Goal: Contribute content: Contribute content

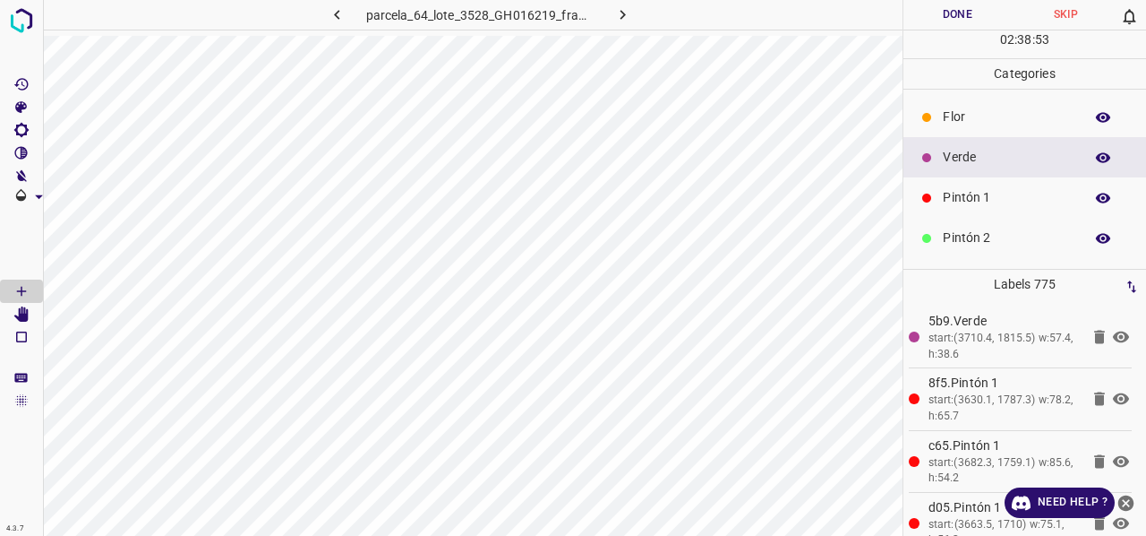
click at [965, 197] on p "Pintón 1" at bounding box center [1009, 197] width 132 height 19
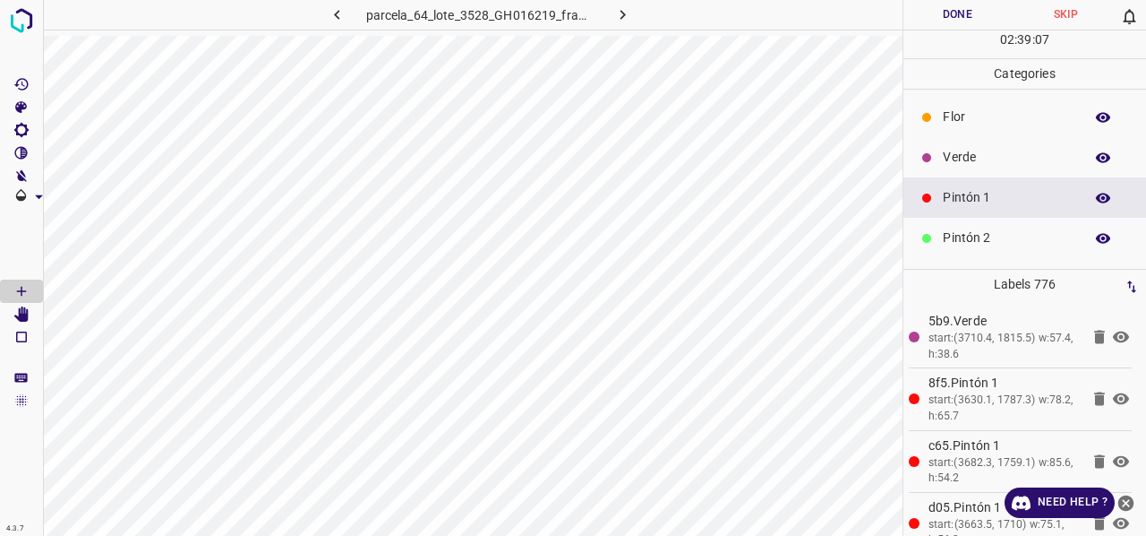
click at [982, 160] on p "Verde" at bounding box center [1009, 157] width 132 height 19
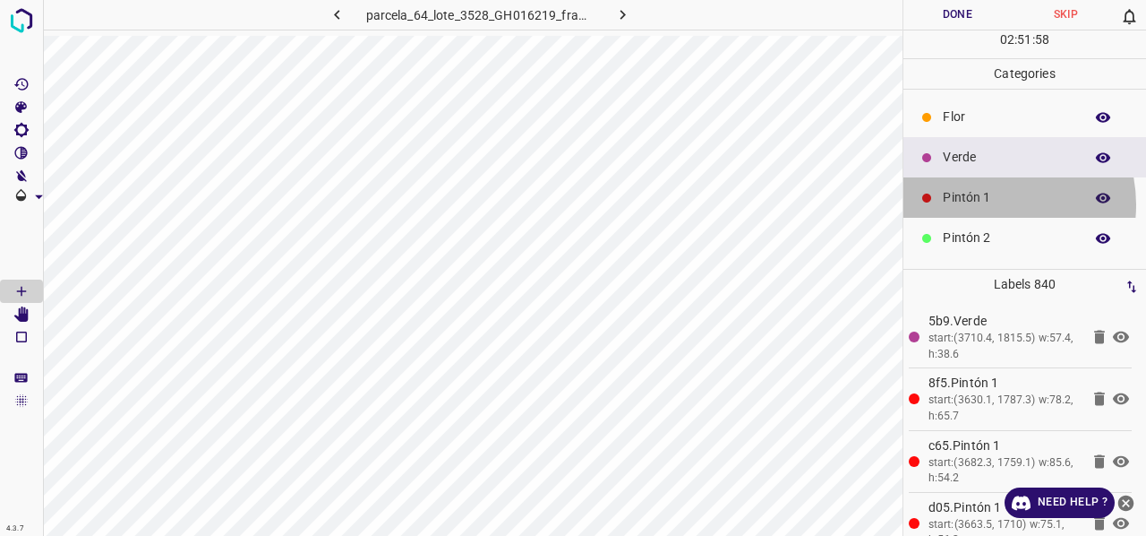
click at [985, 203] on p "Pintón 1" at bounding box center [1009, 197] width 132 height 19
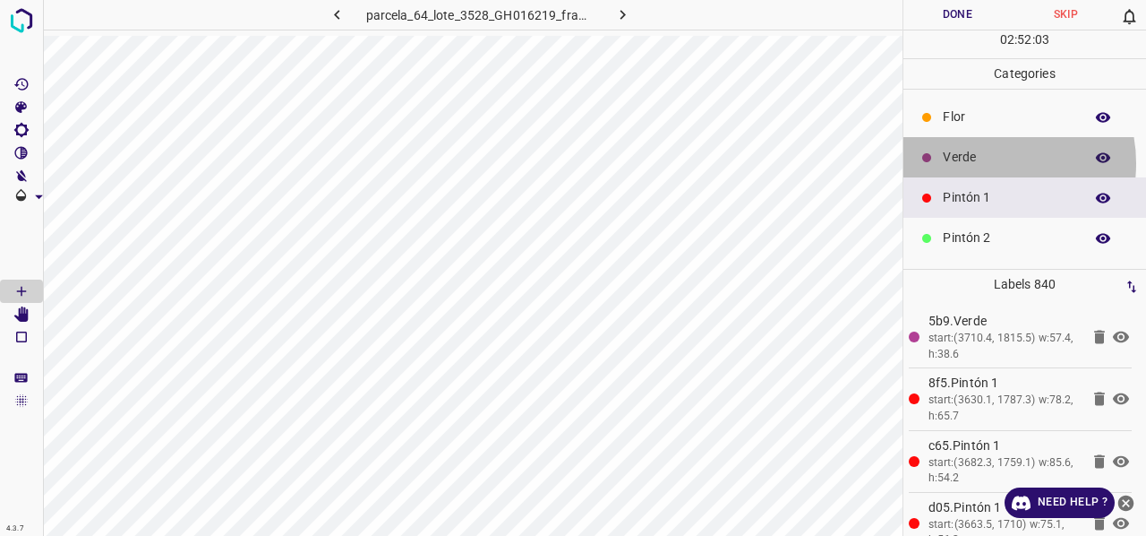
click at [978, 162] on p "Verde" at bounding box center [1009, 157] width 132 height 19
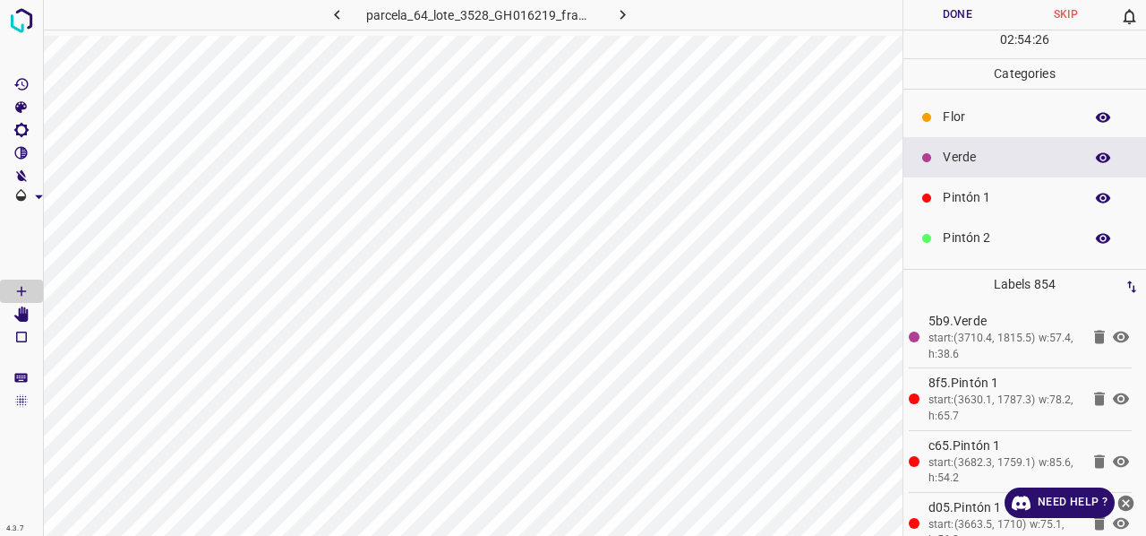
click at [964, 18] on button "Done" at bounding box center [958, 15] width 108 height 30
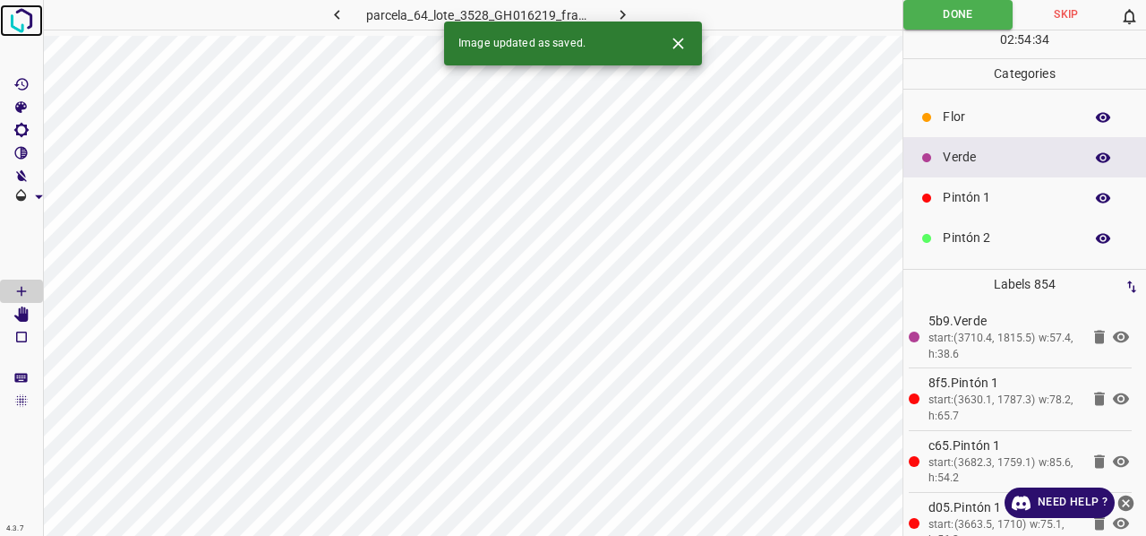
click at [23, 21] on img at bounding box center [21, 20] width 32 height 32
